Goal: Information Seeking & Learning: Learn about a topic

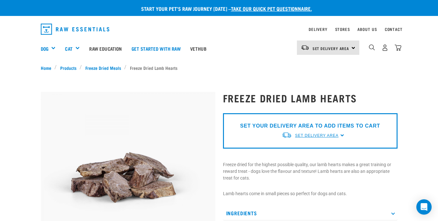
click at [303, 133] on span "Set Delivery Area" at bounding box center [316, 135] width 43 height 4
click at [295, 161] on link "[GEOGRAPHIC_DATA]" at bounding box center [313, 161] width 63 height 11
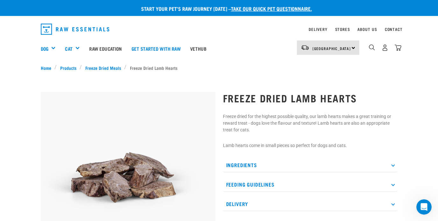
click at [267, 179] on p "Feeding Guidelines" at bounding box center [310, 184] width 175 height 14
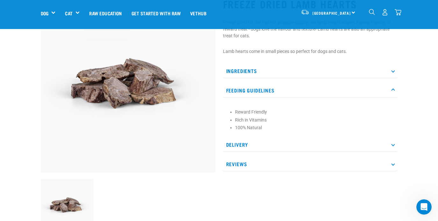
scroll to position [53, 0]
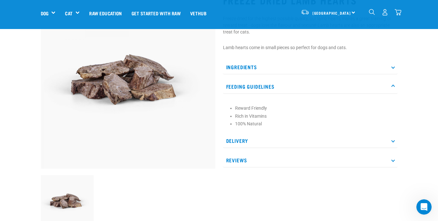
click at [270, 89] on p "Feeding Guidelines" at bounding box center [310, 86] width 175 height 14
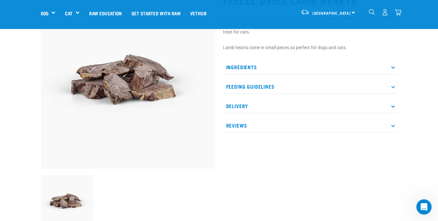
click at [265, 102] on p "Delivery" at bounding box center [310, 106] width 175 height 14
click at [265, 103] on p "Delivery" at bounding box center [310, 106] width 175 height 14
click at [259, 121] on p "Reviews" at bounding box center [310, 125] width 175 height 14
click at [261, 68] on p "Ingredients" at bounding box center [310, 67] width 175 height 14
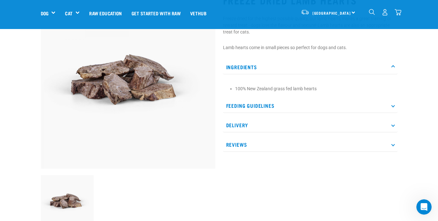
click at [261, 68] on p "Ingredients" at bounding box center [310, 67] width 175 height 14
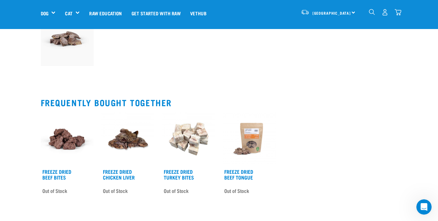
scroll to position [187, 0]
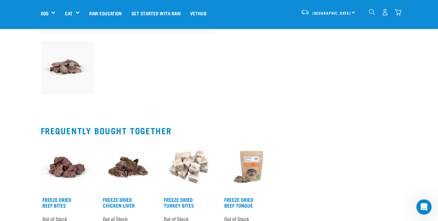
click at [133, 171] on img at bounding box center [127, 166] width 53 height 53
